Goal: Information Seeking & Learning: Learn about a topic

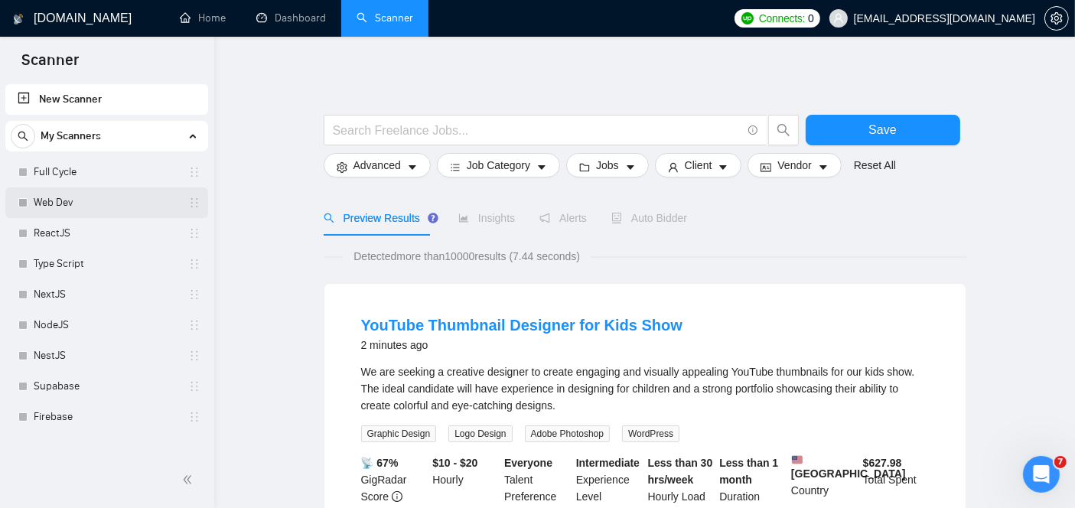
click at [64, 210] on link "Web Dev" at bounding box center [106, 202] width 145 height 31
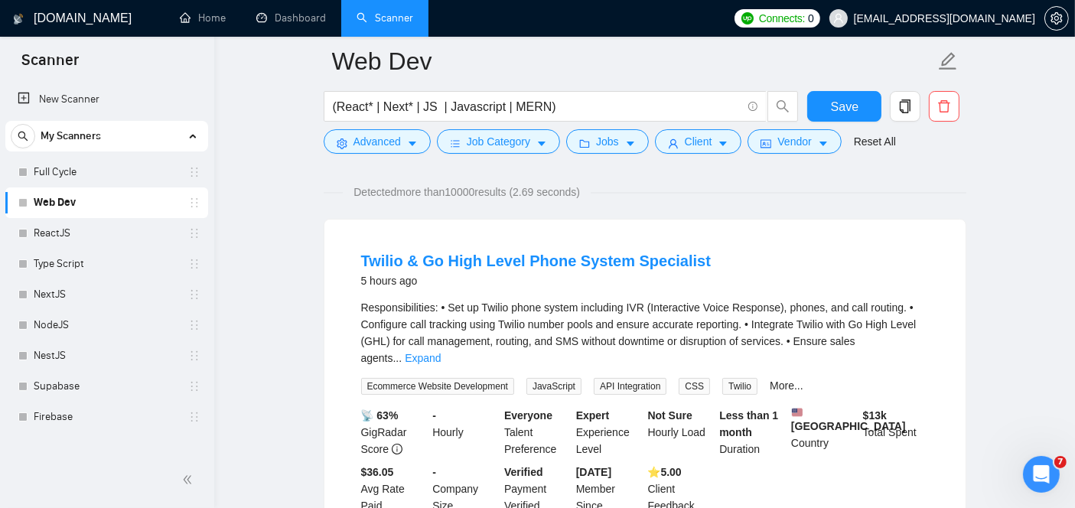
scroll to position [100, 0]
click at [441, 353] on link "Expand" at bounding box center [423, 359] width 36 height 12
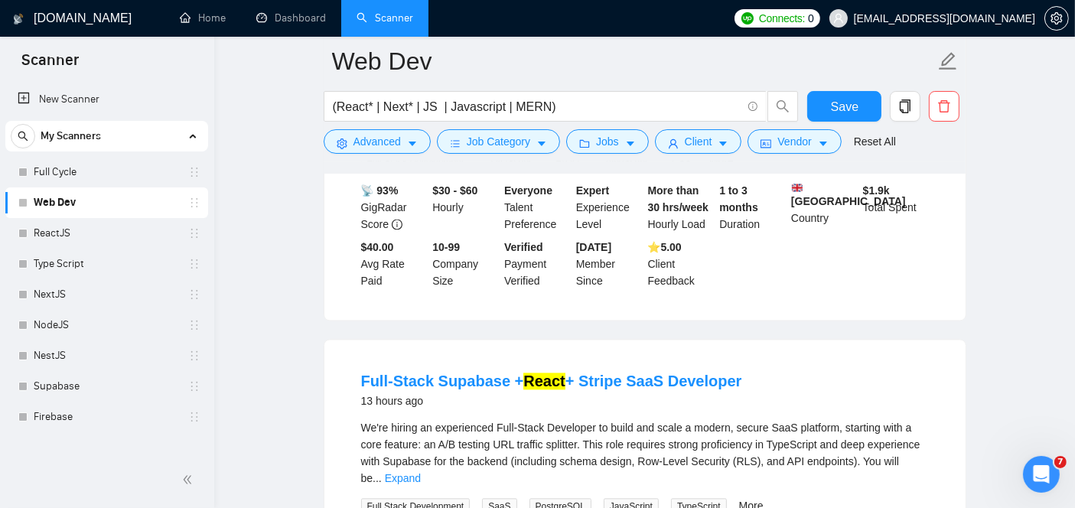
scroll to position [3178, 0]
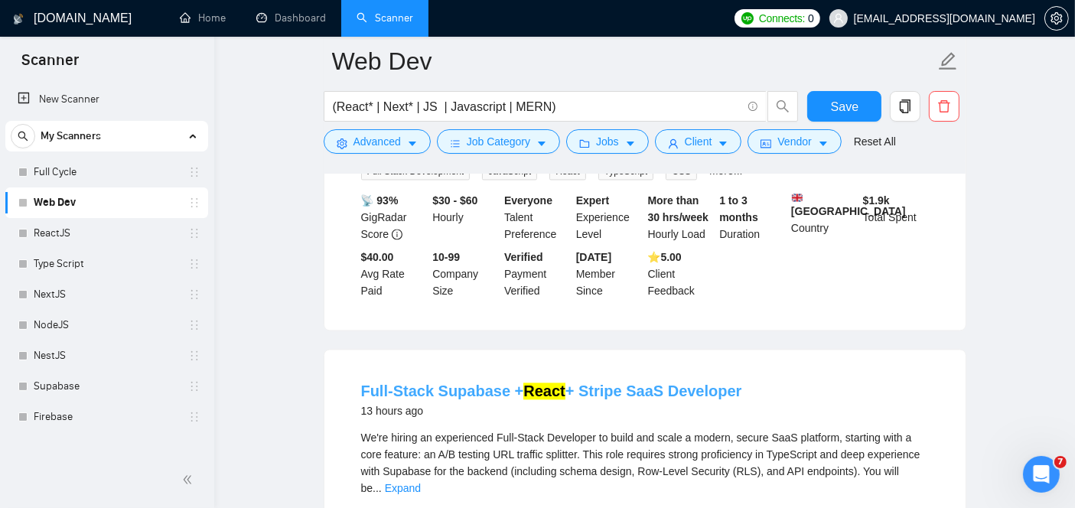
click at [638, 383] on link "Full-Stack Supabase + React + Stripe SaaS Developer" at bounding box center [551, 391] width 381 height 17
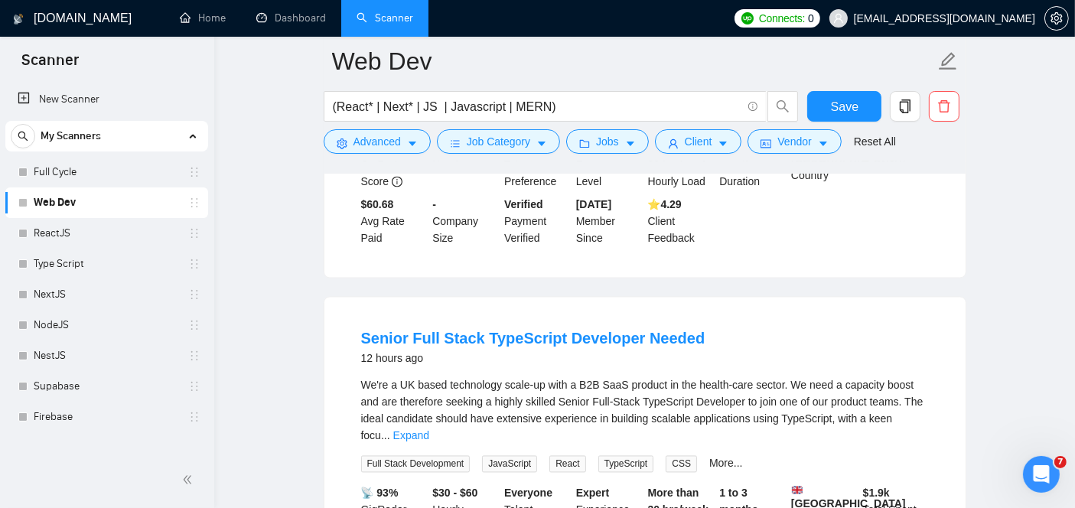
scroll to position [2883, 0]
click at [557, 332] on link "Senior Full Stack TypeScript Developer Needed" at bounding box center [533, 340] width 344 height 17
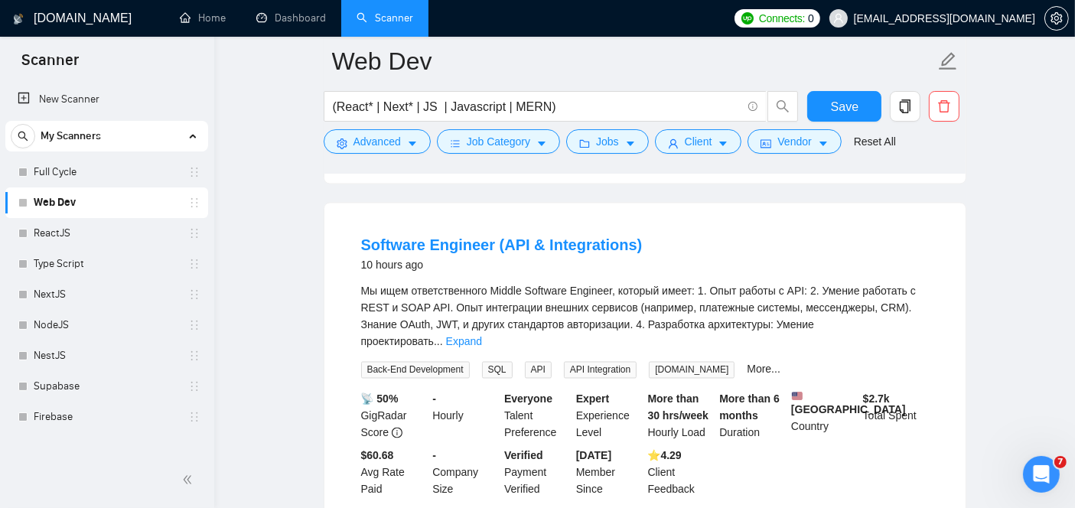
scroll to position [2510, 0]
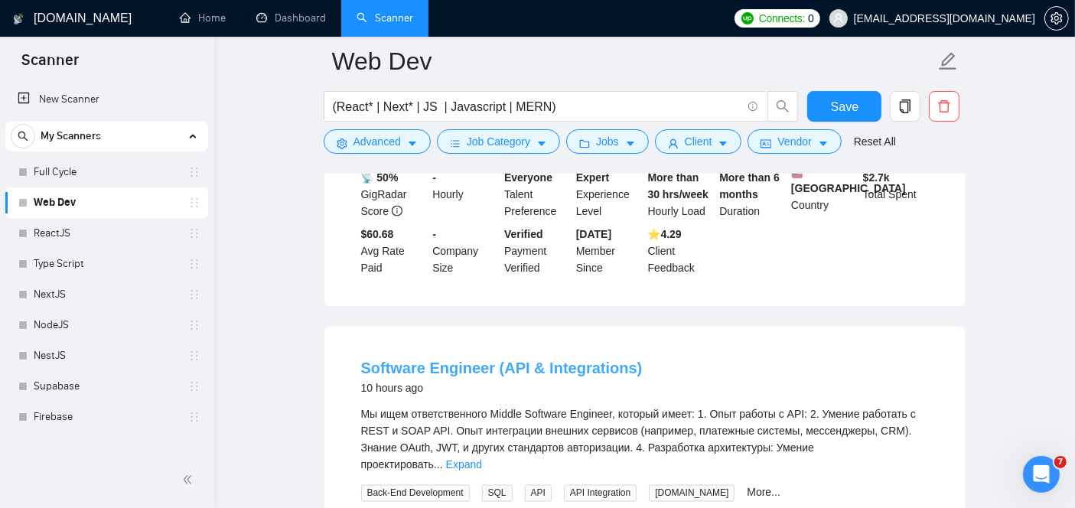
click at [497, 360] on link "Software Engineer (API & Integrations)" at bounding box center [502, 368] width 282 height 17
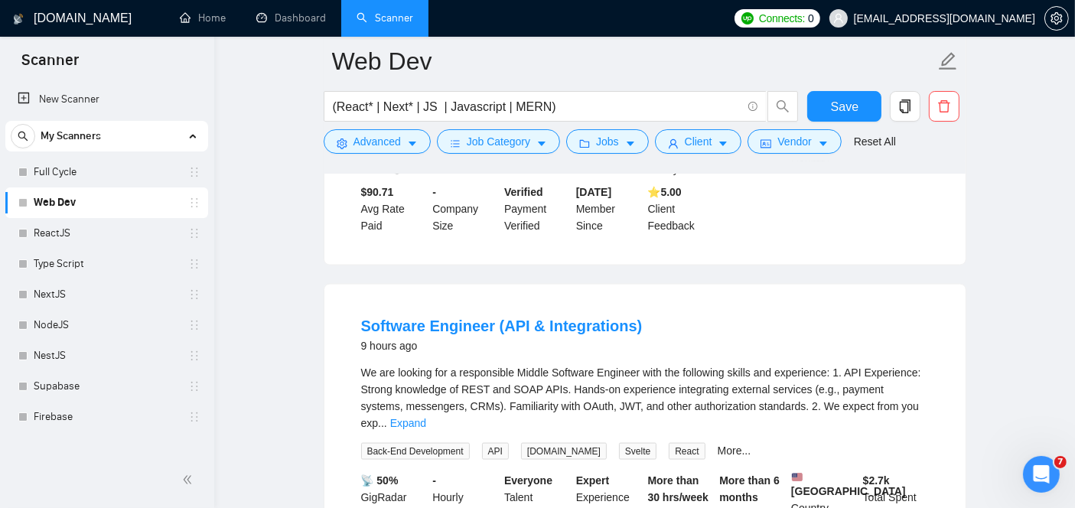
scroll to position [2207, 0]
click at [474, 318] on link "Software Engineer (API & Integrations)" at bounding box center [502, 326] width 282 height 17
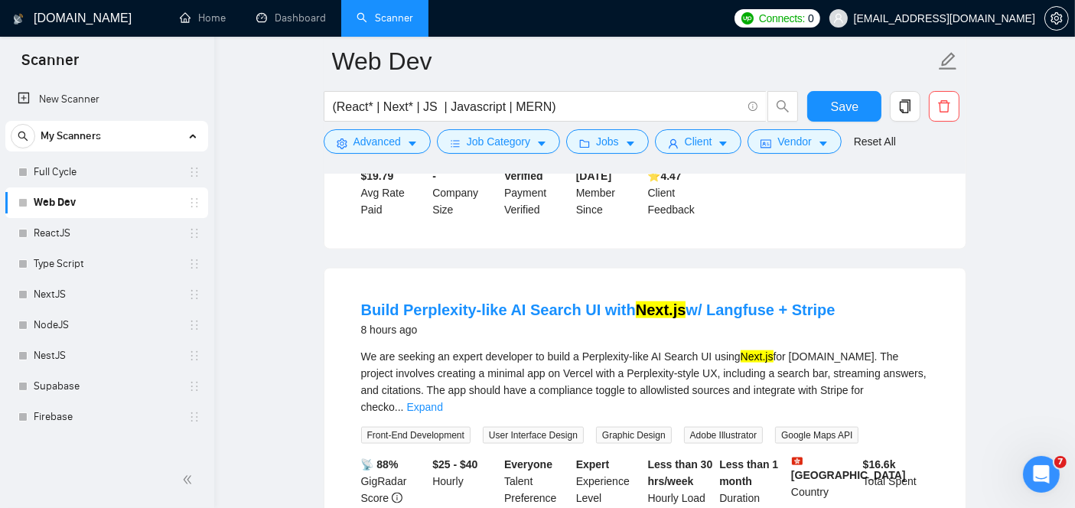
scroll to position [1875, 0]
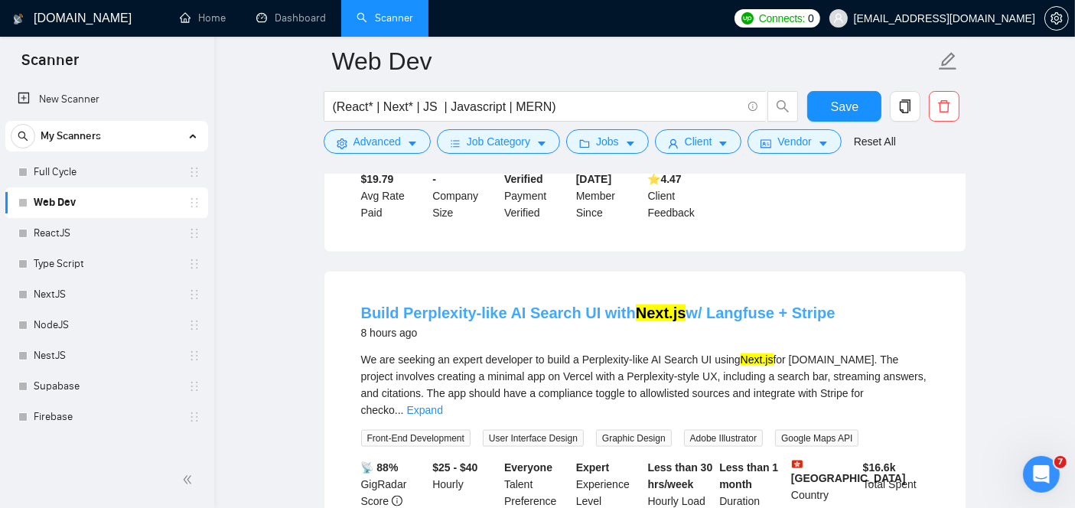
click at [507, 305] on link "Build Perplexity-like AI Search UI with Next.js w/ Langfuse + Stripe" at bounding box center [598, 313] width 474 height 17
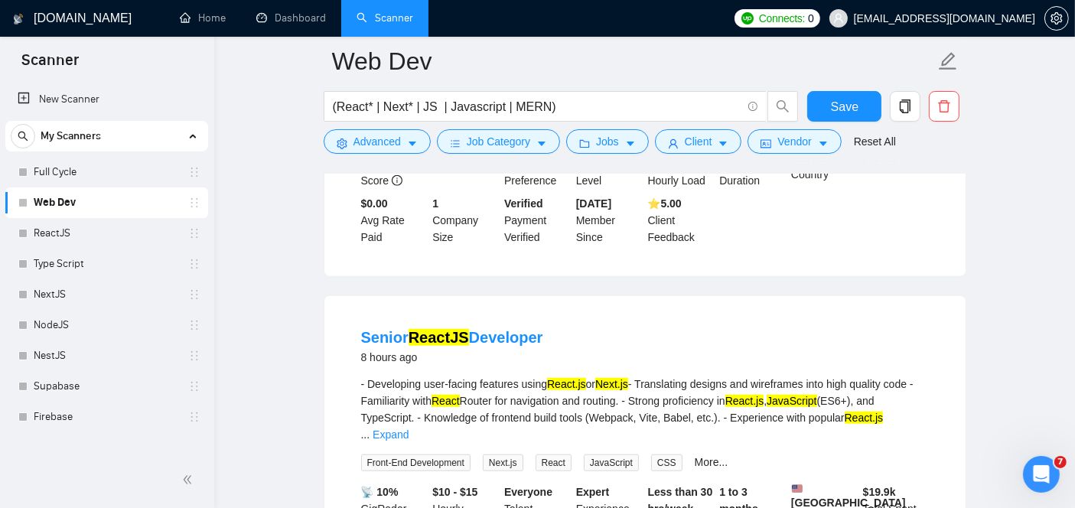
scroll to position [1504, 0]
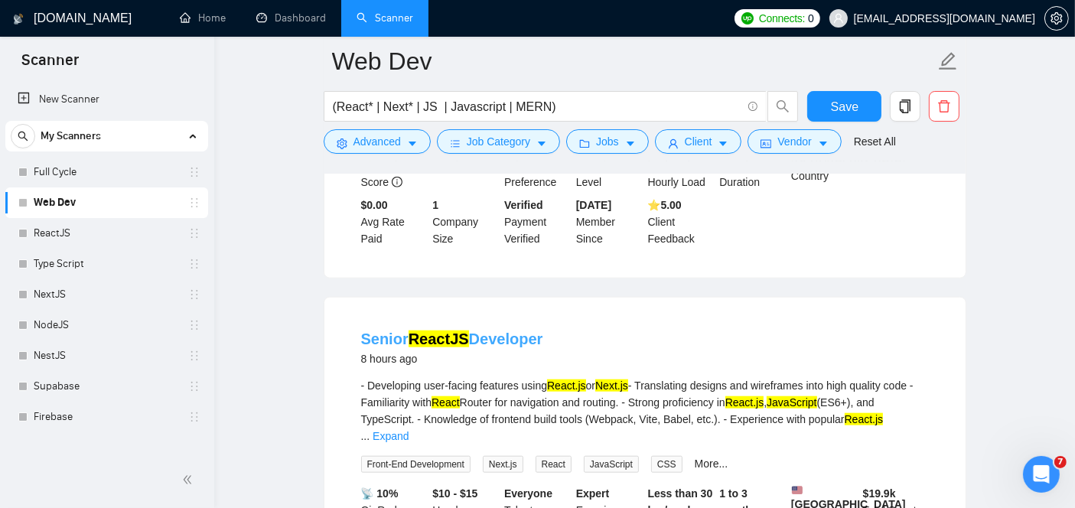
click at [435, 331] on mark "ReactJS" at bounding box center [439, 339] width 60 height 17
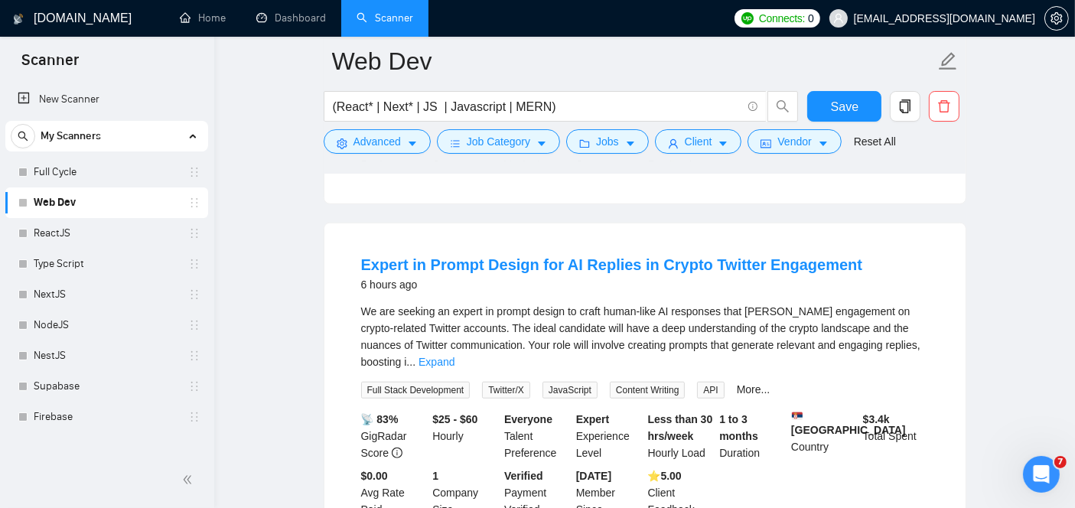
scroll to position [1227, 0]
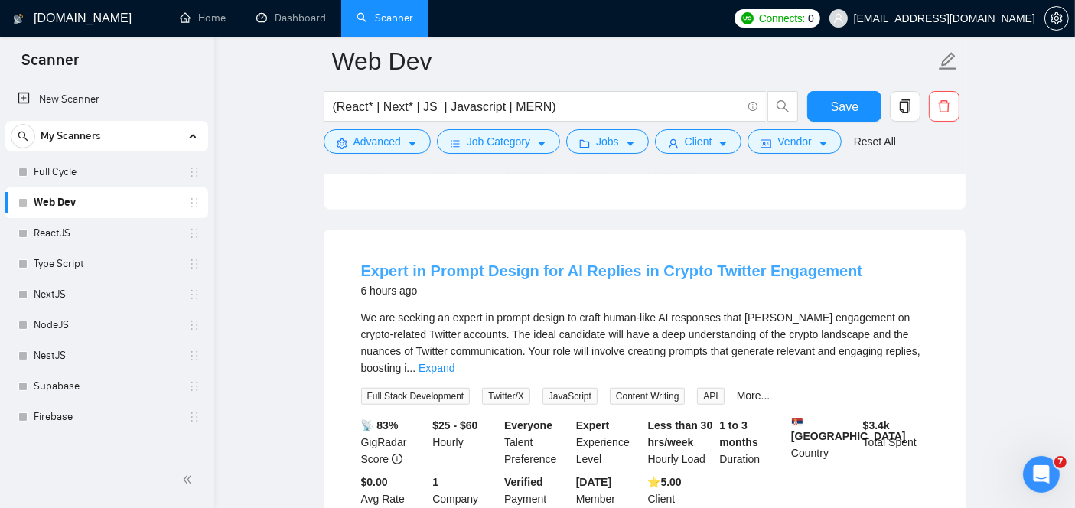
click at [492, 262] on link "Expert in Prompt Design for AI Replies in Crypto Twitter Engagement" at bounding box center [612, 270] width 502 height 17
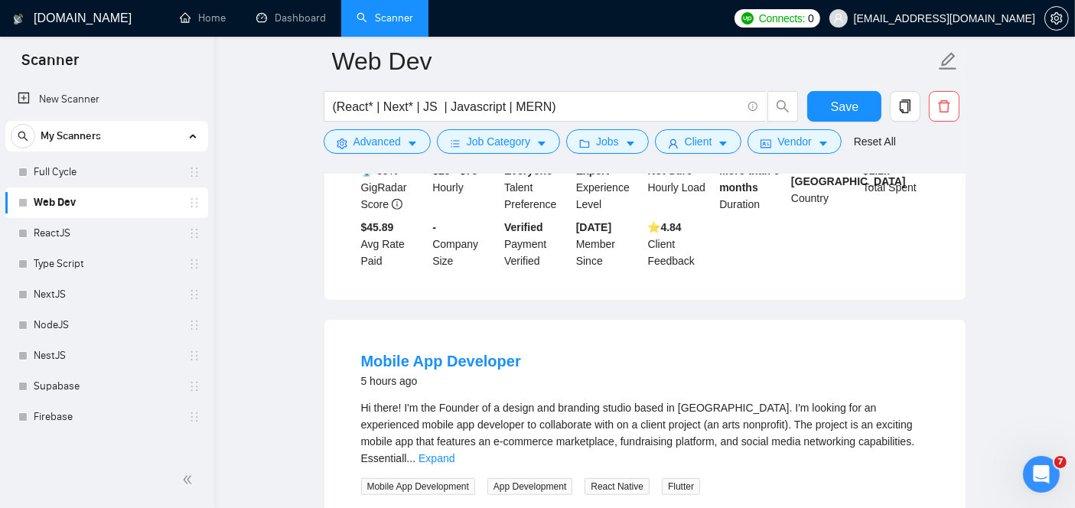
scroll to position [793, 0]
click at [479, 351] on link "Mobile App Developer" at bounding box center [441, 359] width 160 height 17
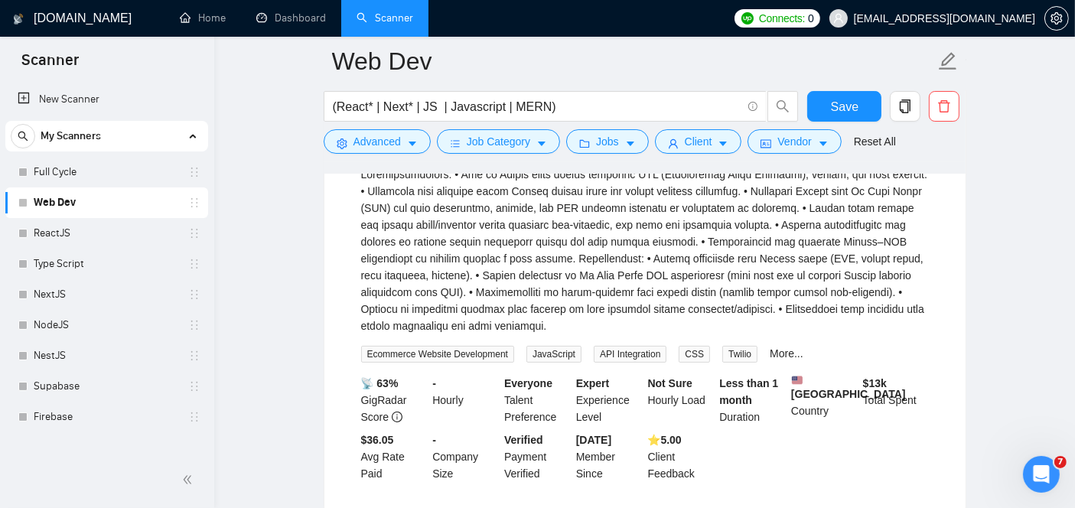
scroll to position [236, 0]
click at [778, 347] on link "More..." at bounding box center [787, 352] width 34 height 12
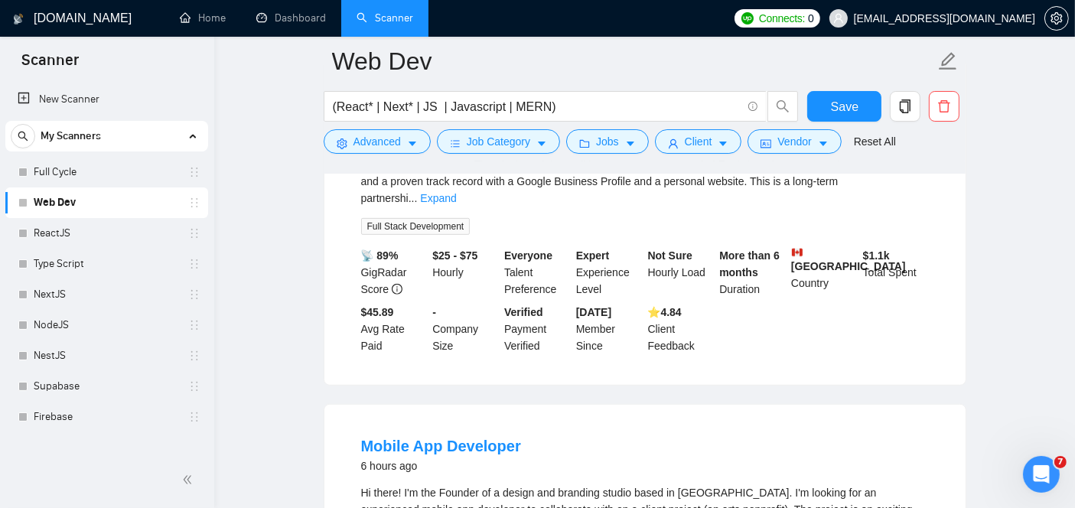
scroll to position [738, 0]
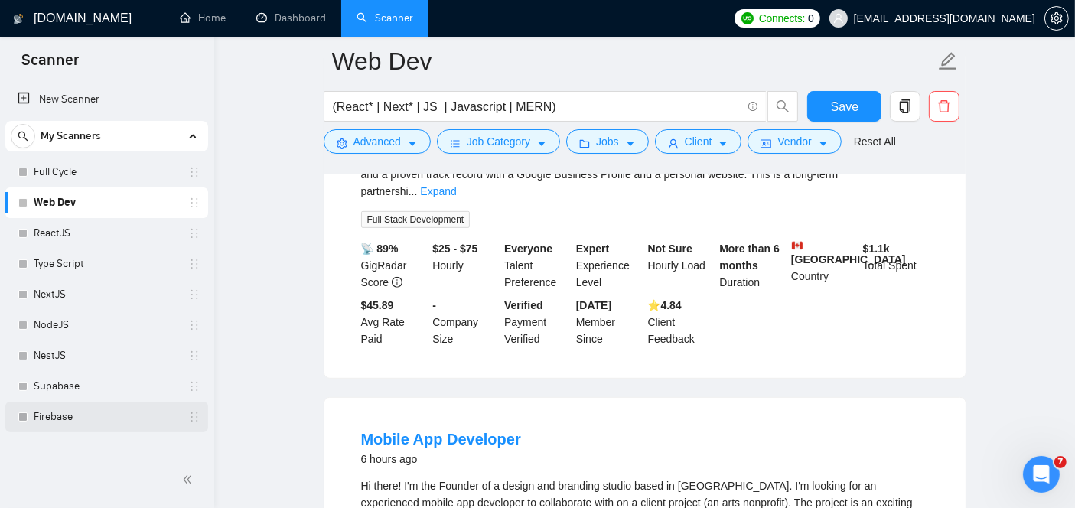
click at [90, 412] on link "Firebase" at bounding box center [106, 417] width 145 height 31
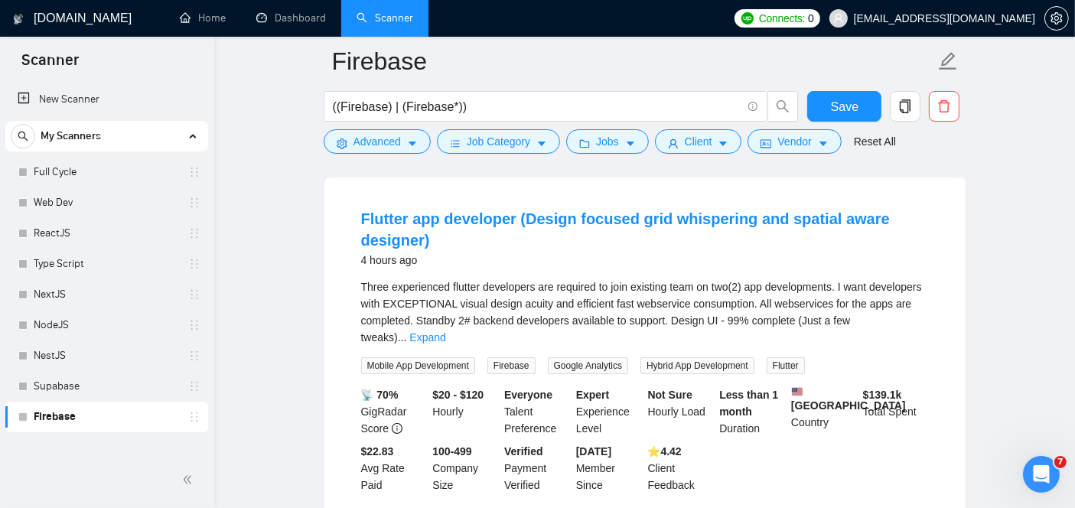
scroll to position [146, 0]
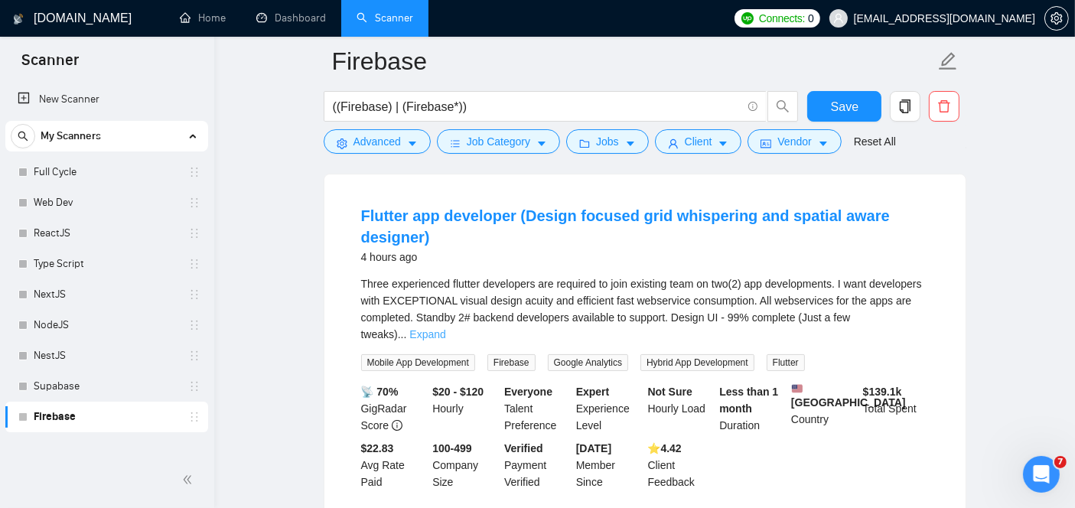
click at [445, 328] on link "Expand" at bounding box center [427, 334] width 36 height 12
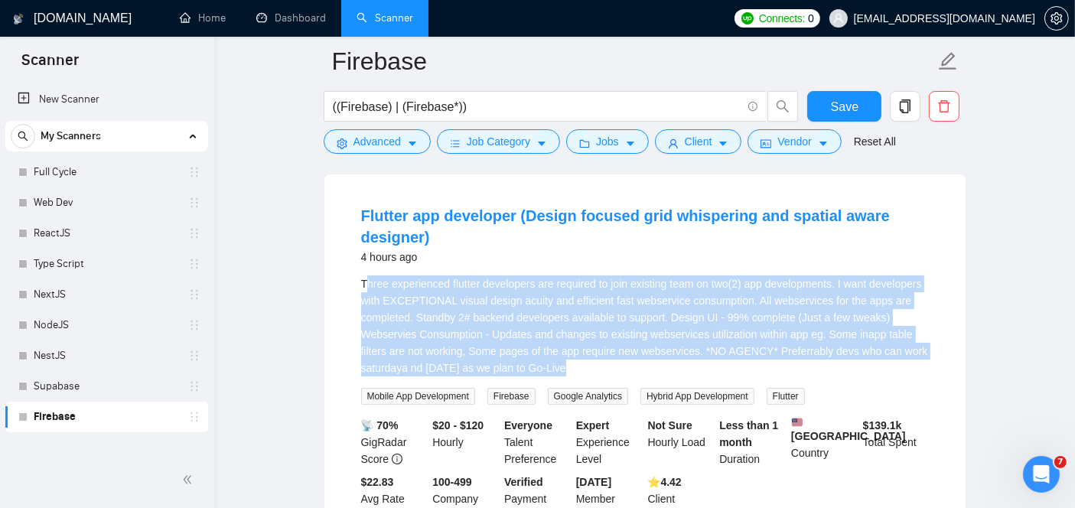
drag, startPoint x: 573, startPoint y: 363, endPoint x: 364, endPoint y: 285, distance: 223.2
click at [364, 285] on div "Three experienced flutter developers are required to join existing team on two(…" at bounding box center [645, 325] width 568 height 101
copy div "hree experienced flutter developers are required to join existing team on two(2…"
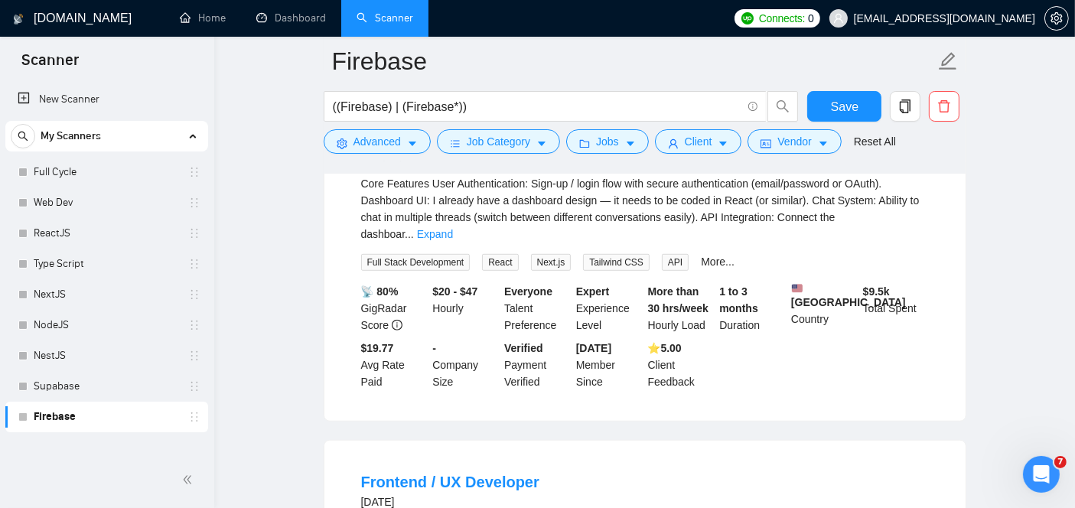
scroll to position [946, 0]
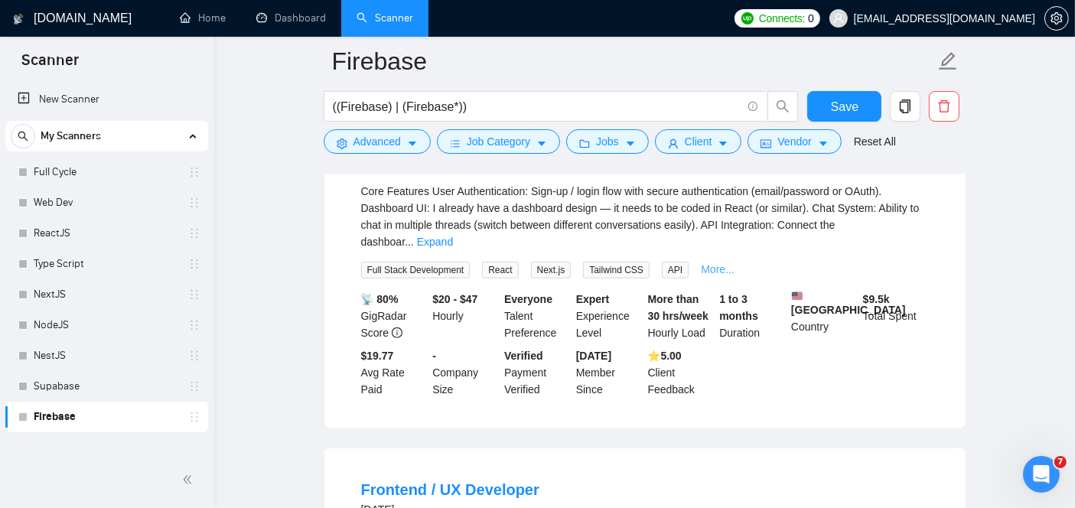
click at [706, 268] on link "More..." at bounding box center [718, 269] width 34 height 12
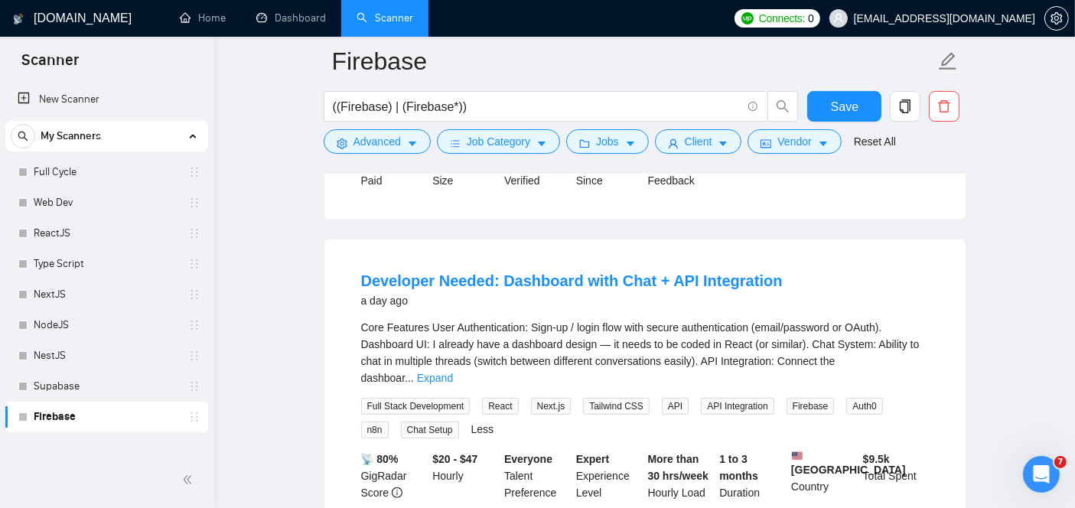
scroll to position [806, 0]
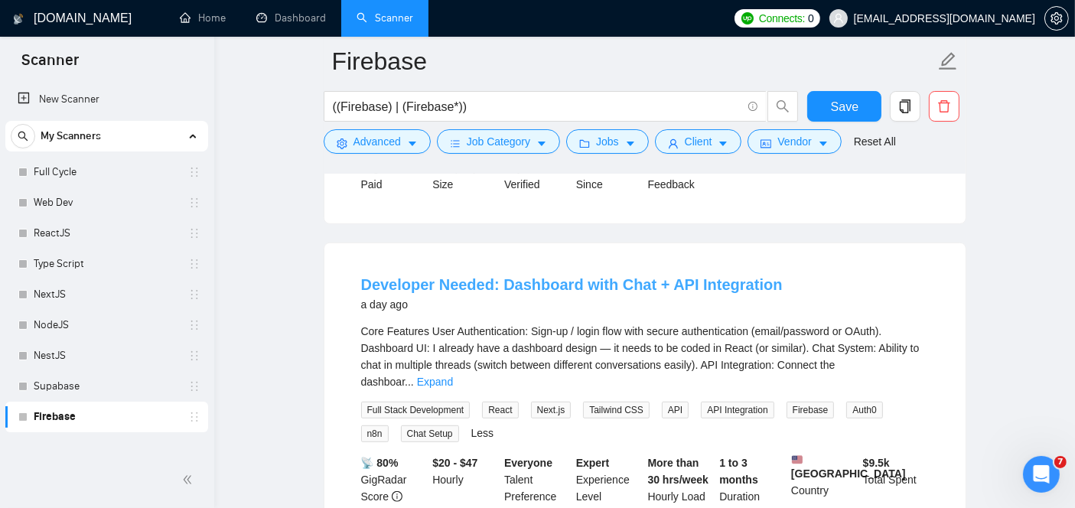
click at [529, 293] on link "Developer Needed: Dashboard with Chat + API Integration" at bounding box center [572, 284] width 422 height 17
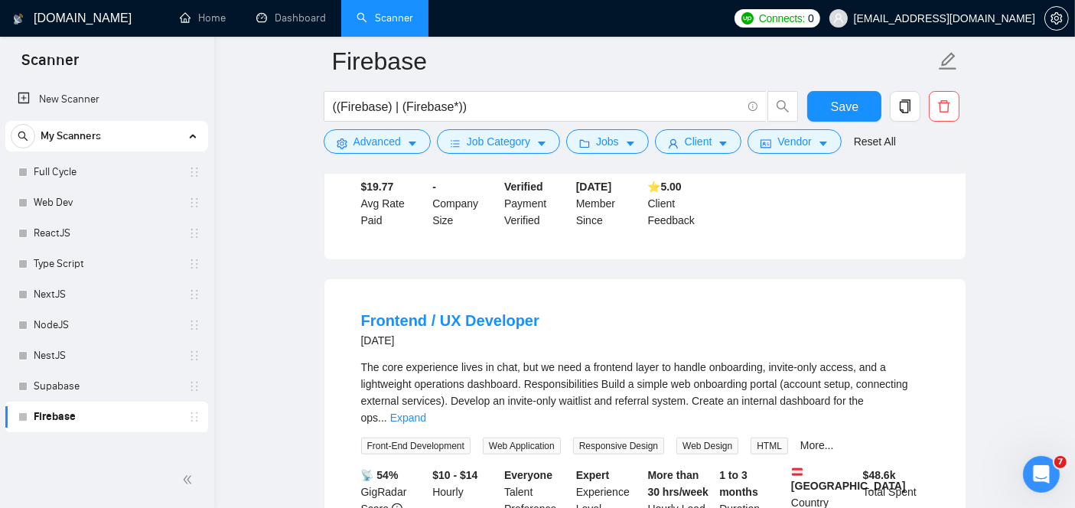
scroll to position [1139, 0]
click at [69, 392] on link "Supabase" at bounding box center [106, 386] width 145 height 31
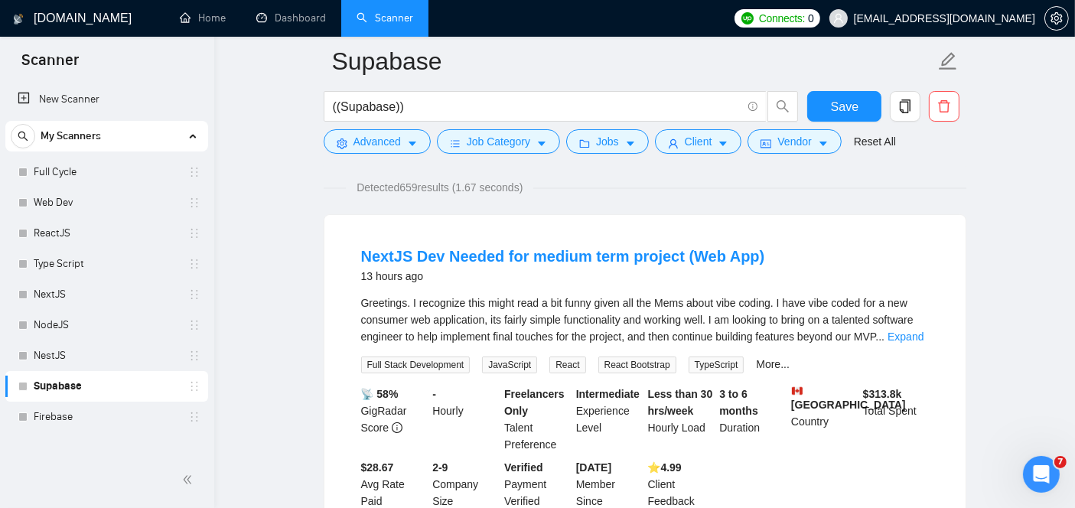
scroll to position [107, 0]
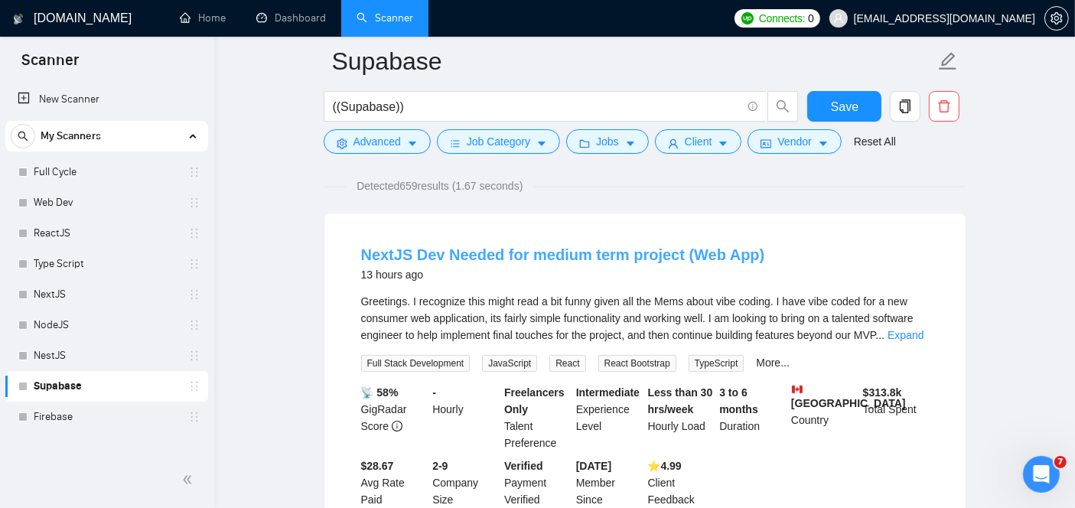
click at [480, 247] on link "NextJS Dev Needed for medium term project (Web App)" at bounding box center [563, 254] width 404 height 17
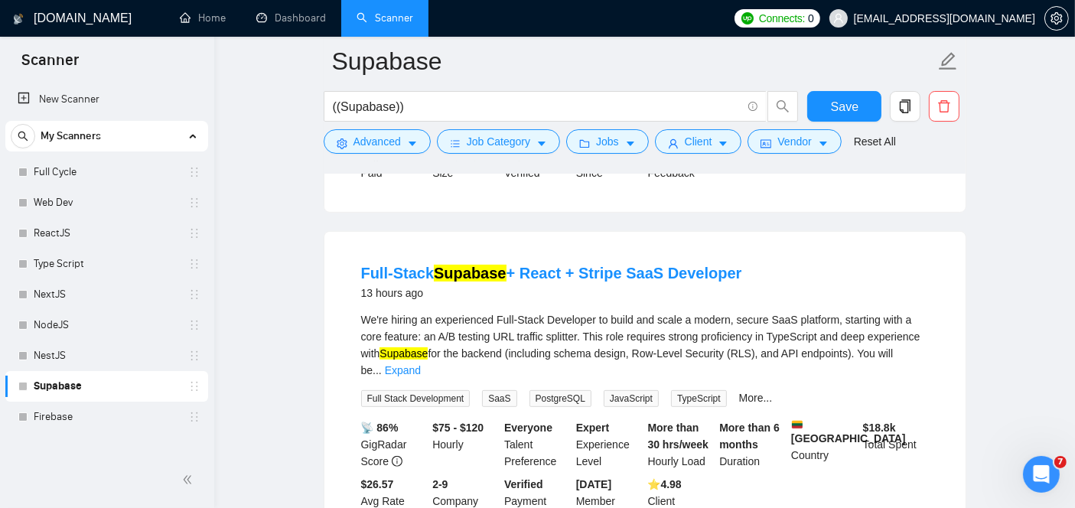
scroll to position [435, 0]
click at [581, 268] on link "Full-Stack Supabase + React + Stripe SaaS Developer" at bounding box center [551, 272] width 381 height 17
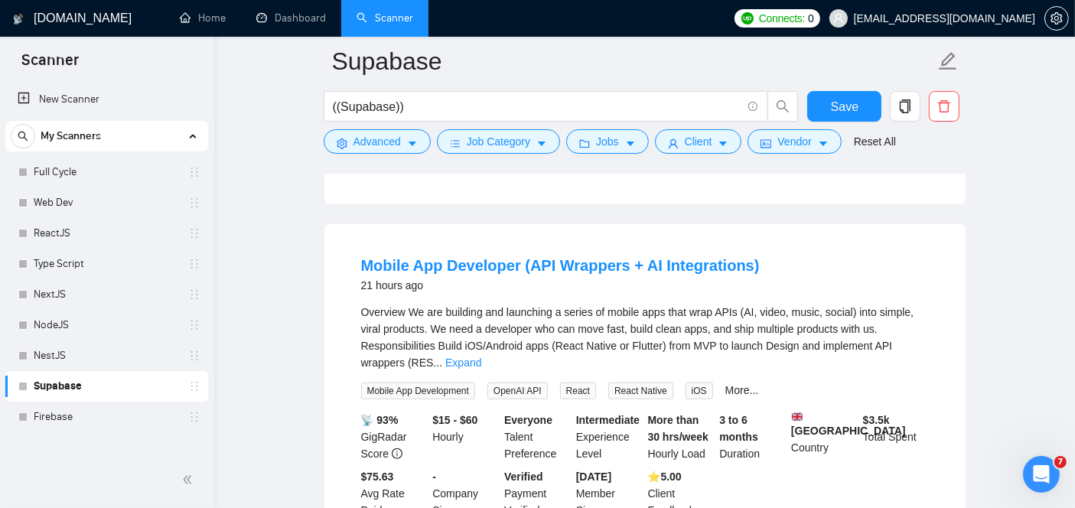
scroll to position [1080, 0]
click at [429, 269] on link "Mobile App Developer (API Wrappers + AI Integrations)" at bounding box center [560, 267] width 399 height 17
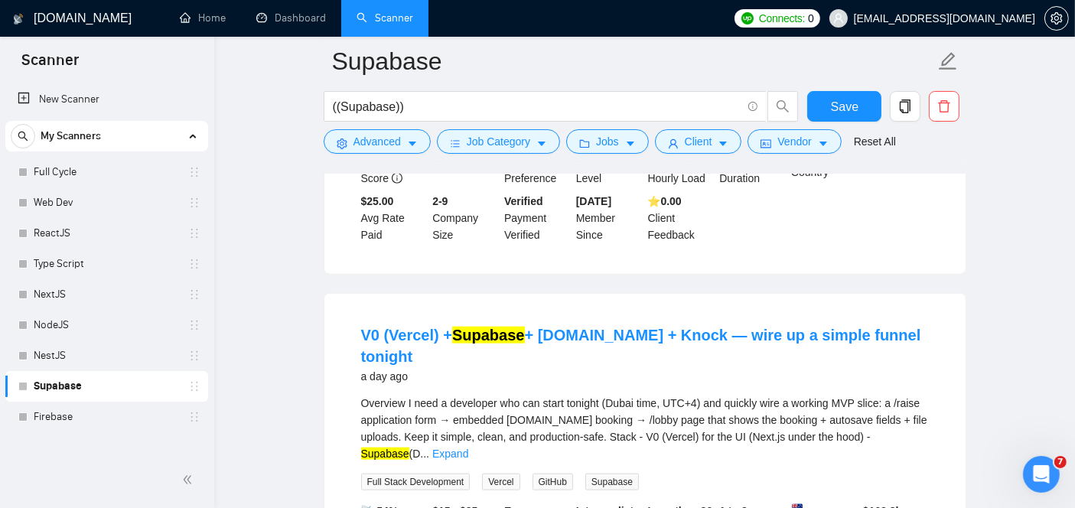
scroll to position [1710, 0]
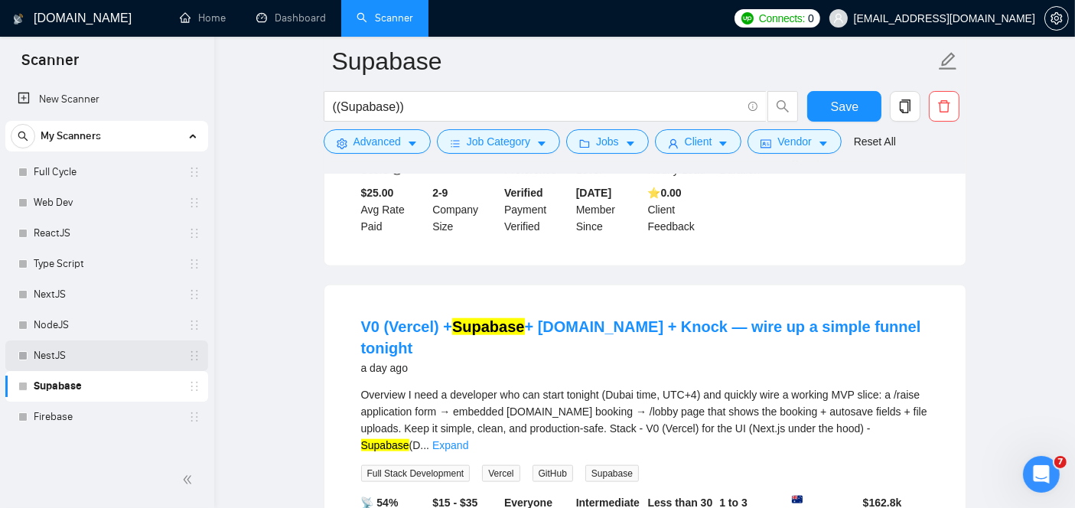
click at [56, 353] on link "NestJS" at bounding box center [106, 355] width 145 height 31
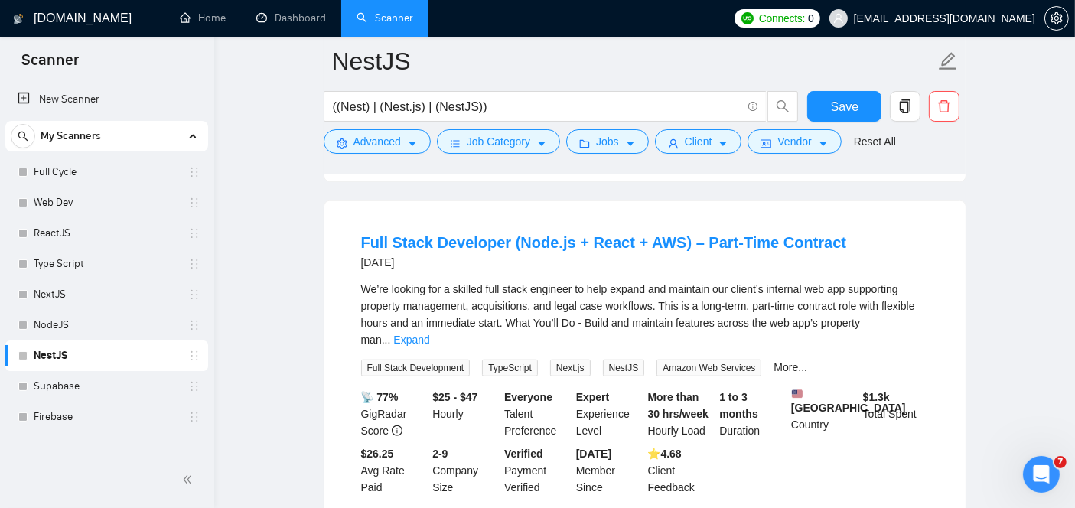
scroll to position [1155, 0]
